Goal: Find contact information: Find contact information

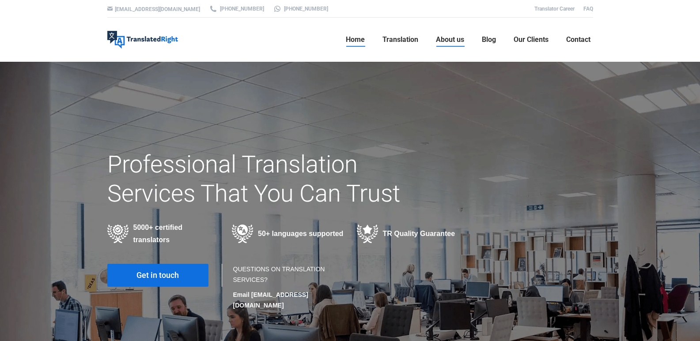
click at [443, 41] on span "About us" at bounding box center [450, 39] width 28 height 9
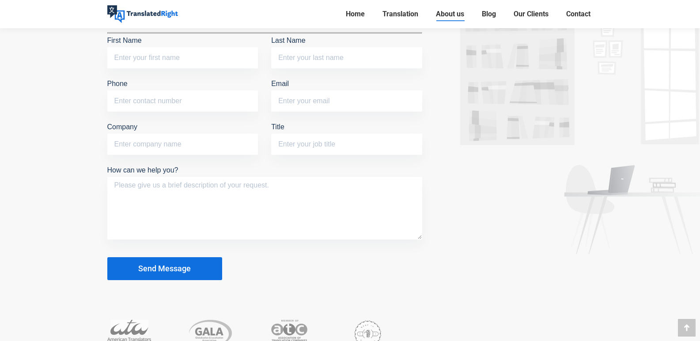
scroll to position [2297, 0]
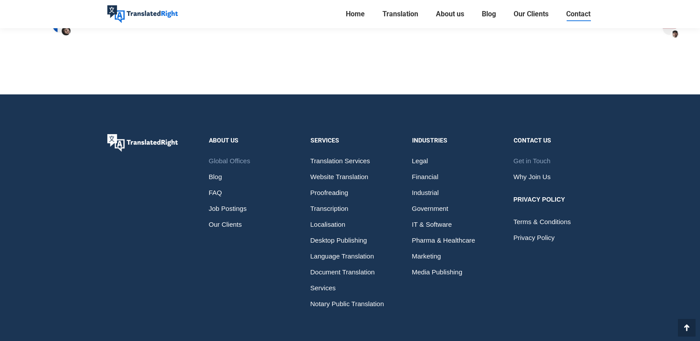
scroll to position [1383, 0]
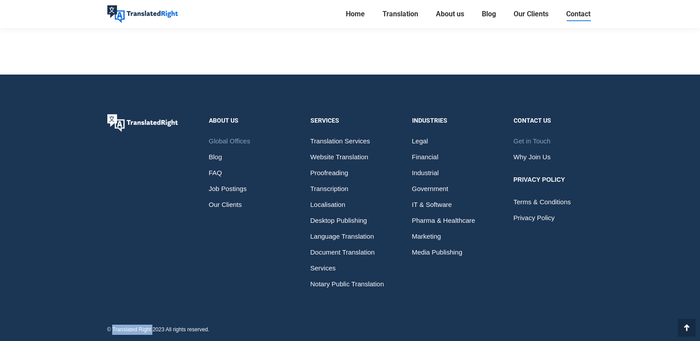
copy div "Translated Right"
drag, startPoint x: 112, startPoint y: 329, endPoint x: 152, endPoint y: 326, distance: 39.9
click at [152, 326] on div "© Translated Right 2023 All rights reserved." at bounding box center [158, 330] width 102 height 10
